Goal: Check status

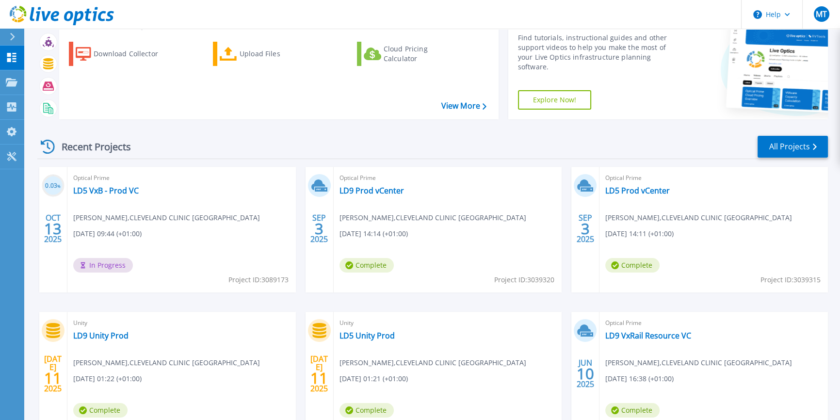
scroll to position [88, 0]
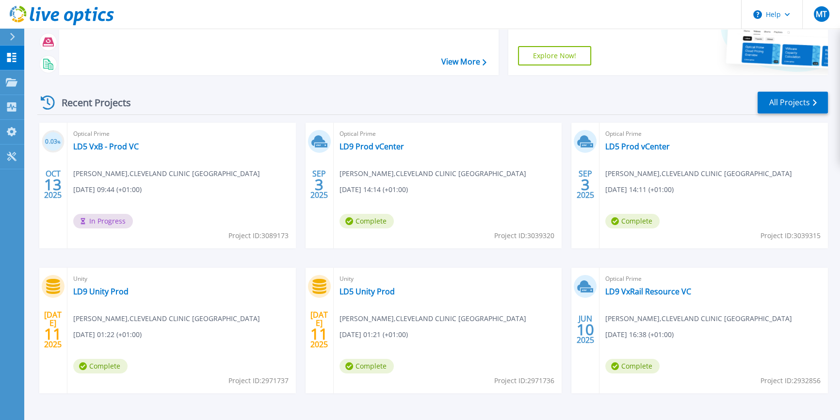
click at [419, 141] on div "Optical Prime LD9 Prod vCenter Minh Tran , CLEVELAND CLINIC LONDON 09/03/2025, …" at bounding box center [448, 186] width 229 height 126
click at [383, 147] on link "LD9 Prod vCenter" at bounding box center [372, 147] width 65 height 10
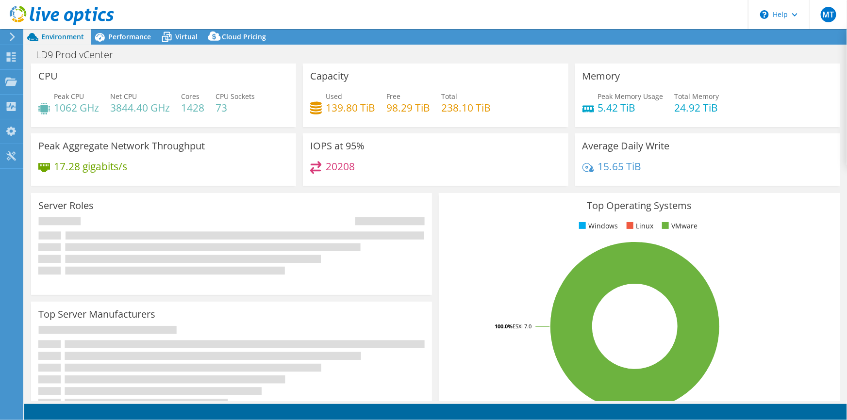
select select "USD"
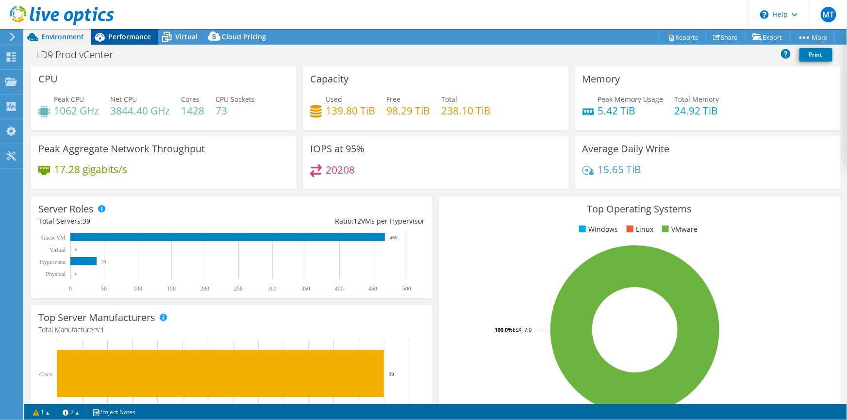
click at [131, 39] on span "Performance" at bounding box center [129, 36] width 43 height 9
